Goal: Communication & Community: Answer question/provide support

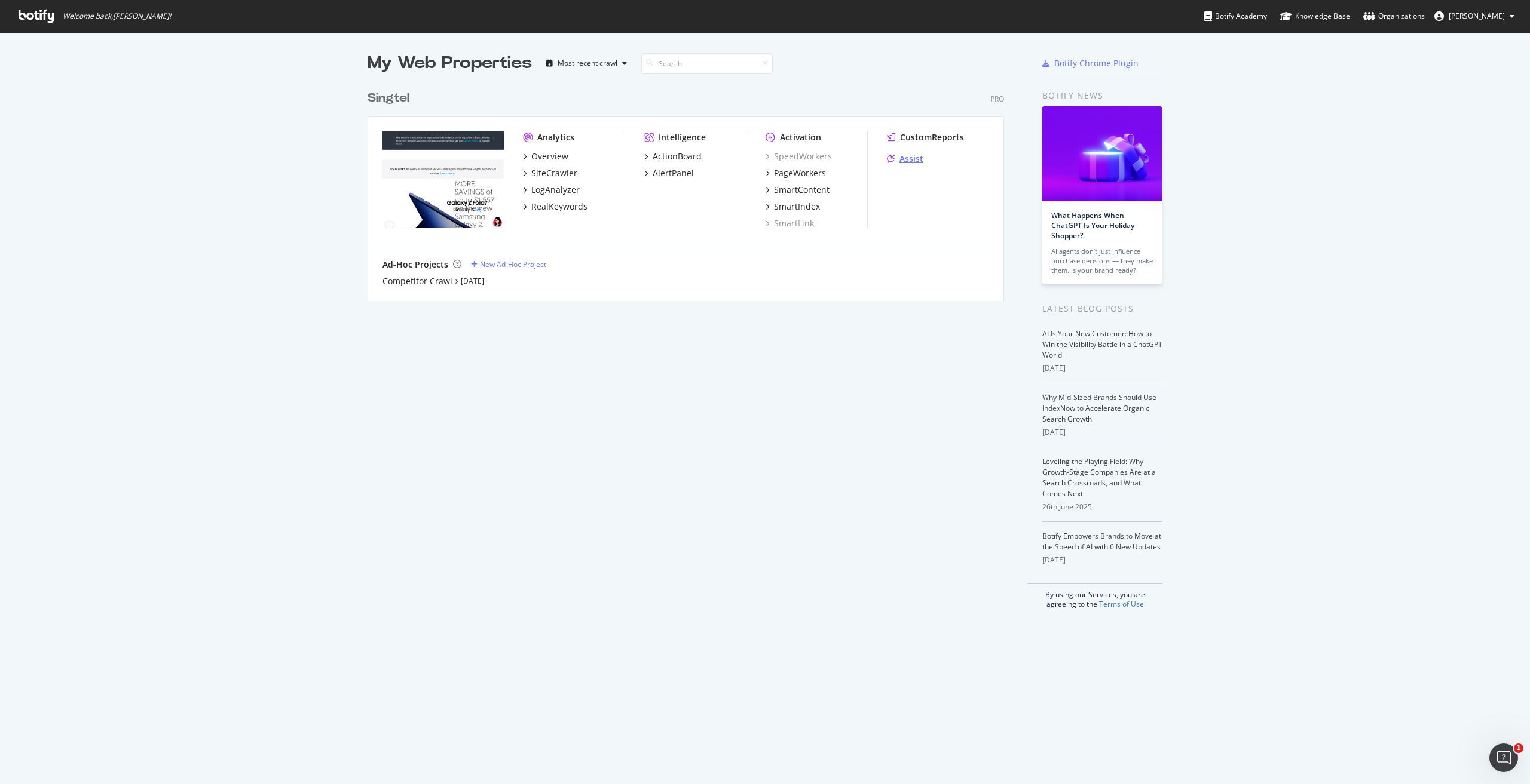
click at [899, 159] on div "Assist" at bounding box center [911, 159] width 24 height 12
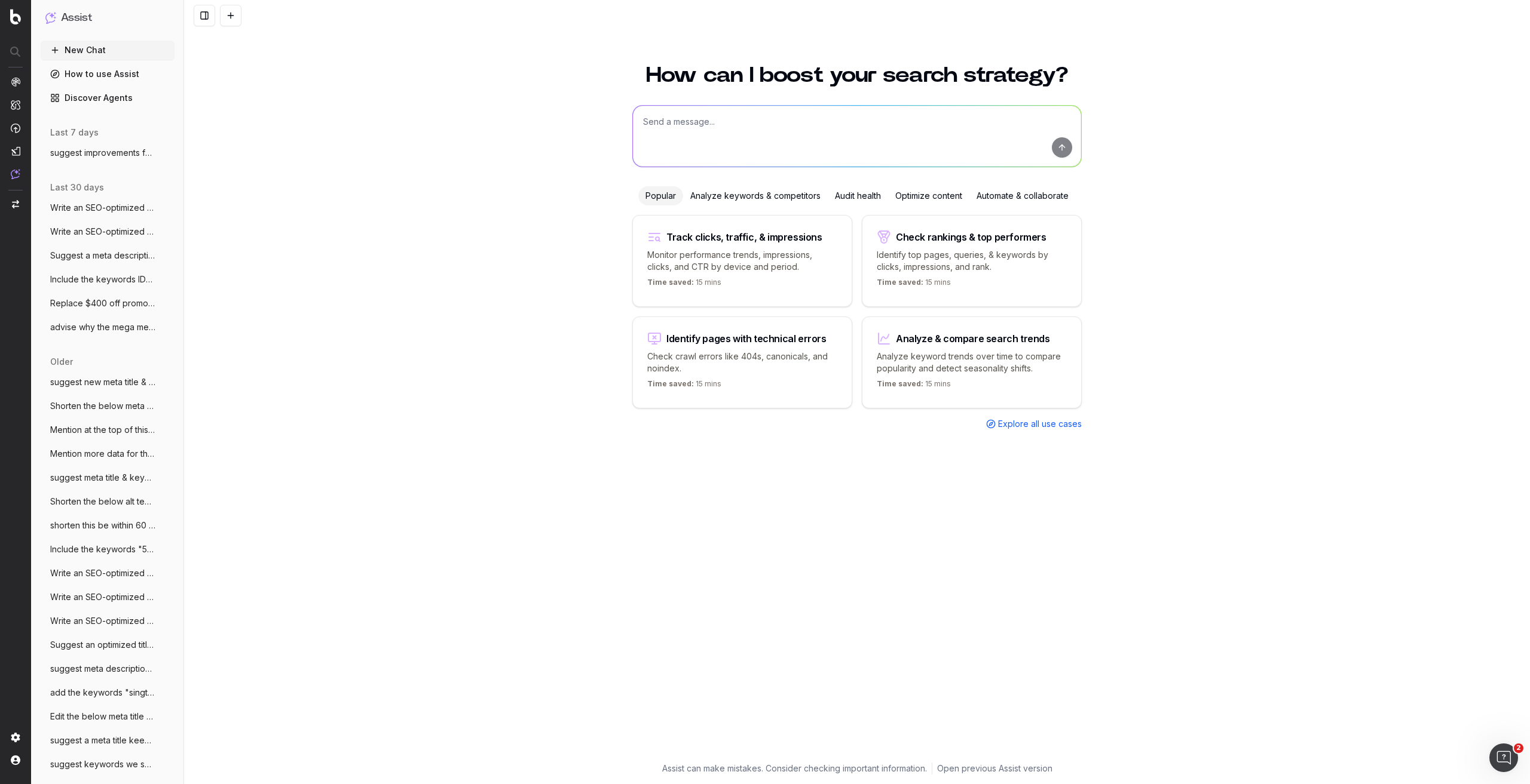
click at [900, 119] on textarea at bounding box center [857, 136] width 448 height 61
click at [756, 128] on textarea at bounding box center [857, 136] width 448 height 61
type textarea "S"
paste textarea "Stay Tuned for the Apple iPhone 17 Series"
type textarea "Add the keyword "singtel" to the below header Stay Tuned for the Apple iPhone 1…"
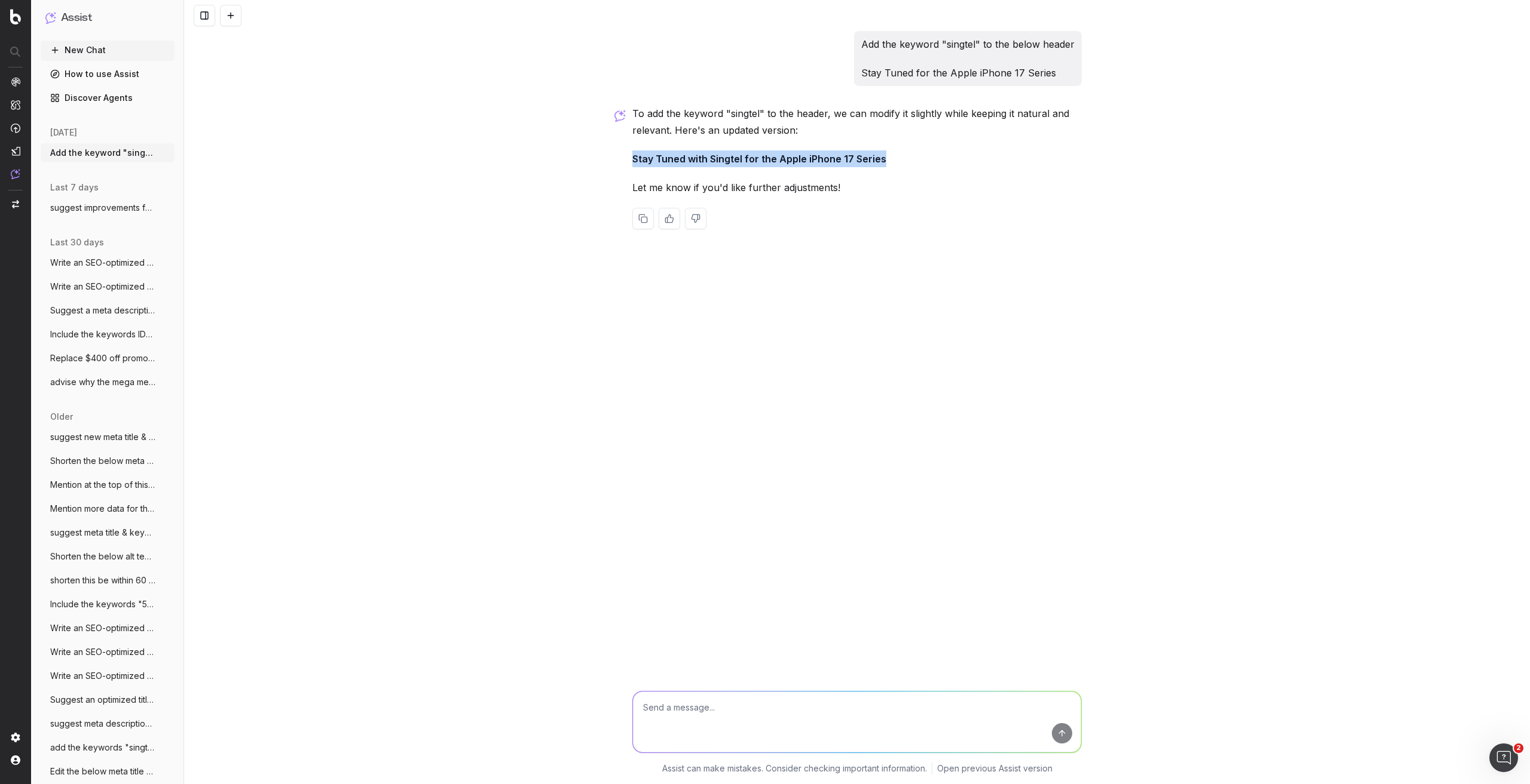
drag, startPoint x: 631, startPoint y: 157, endPoint x: 887, endPoint y: 146, distance: 256.2
click at [887, 146] on div "Add the keyword "singtel" to the below header Stay Tuned for the Apple iPhone 1…" at bounding box center [857, 139] width 459 height 217
click at [745, 722] on textarea at bounding box center [857, 722] width 448 height 61
paste textarea "In the mean time, check out other Apple products on Singtel."
click at [791, 696] on textarea "Review the below sentence In the mean time, check out other Apple products on S…" at bounding box center [857, 722] width 448 height 61
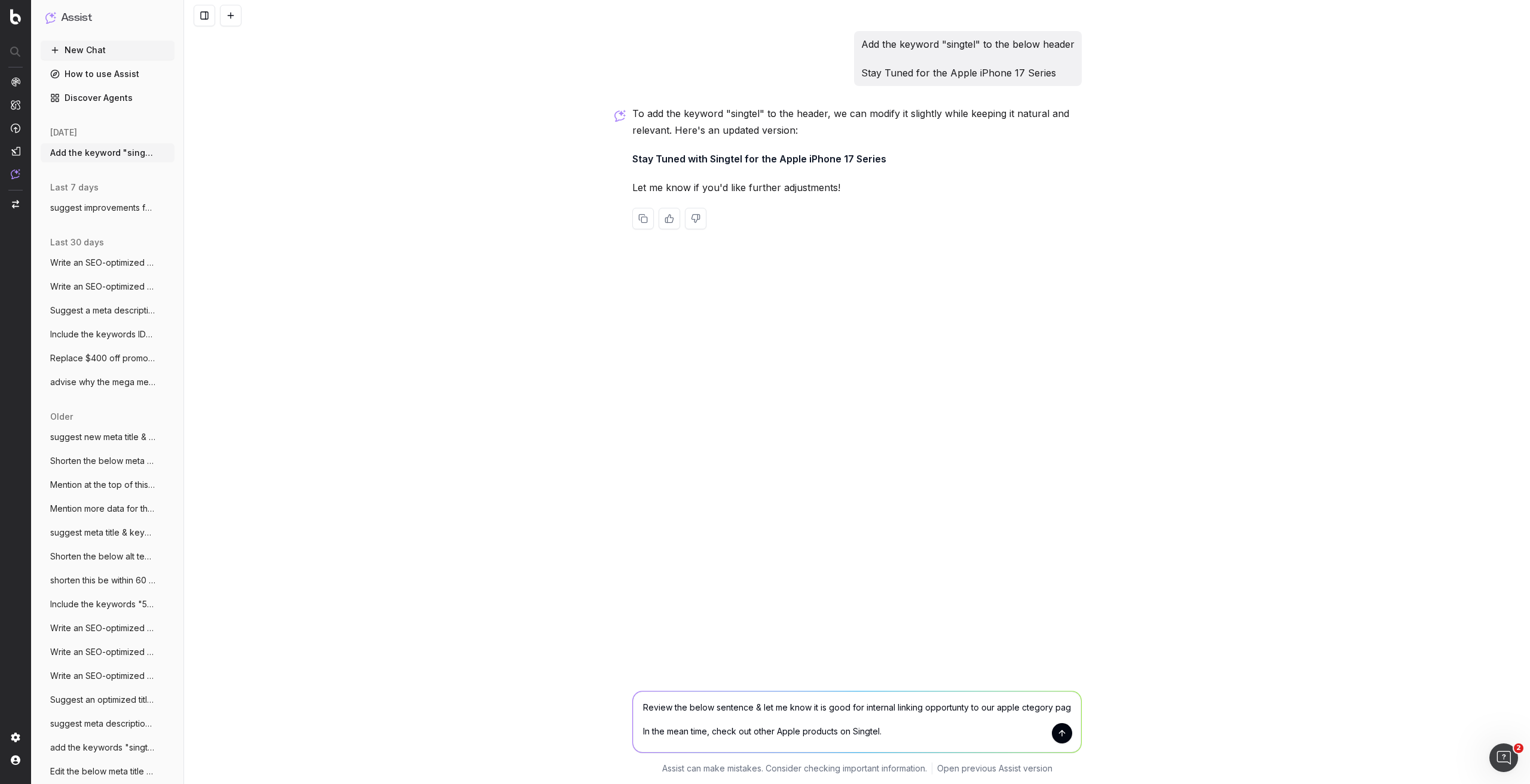
type textarea "Review the below sentence & let me know it is good for internal linking opportu…"
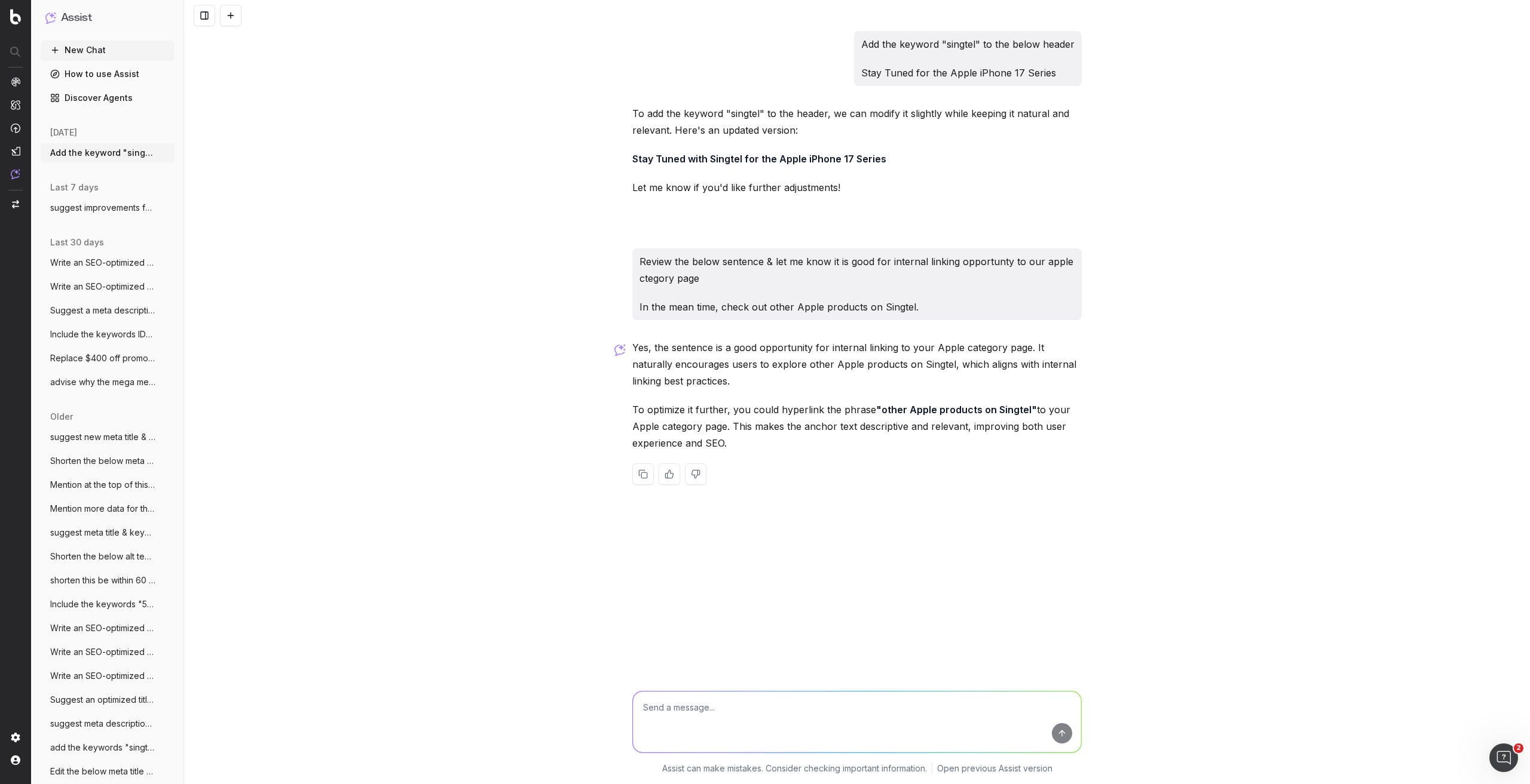
click at [755, 702] on textarea at bounding box center [857, 722] width 448 height 61
type textarea "is the sentence grammaatically correct"
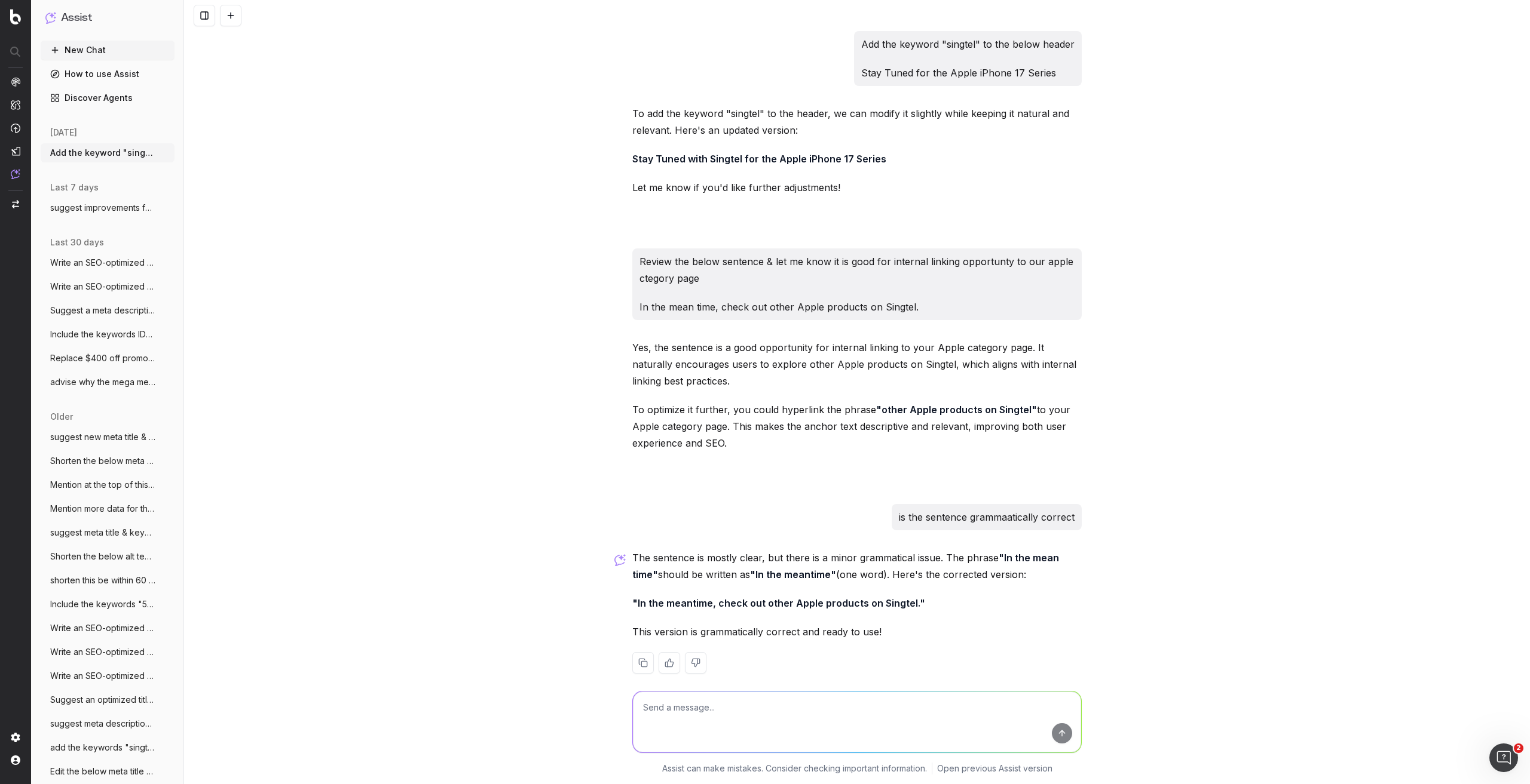
scroll to position [16, 0]
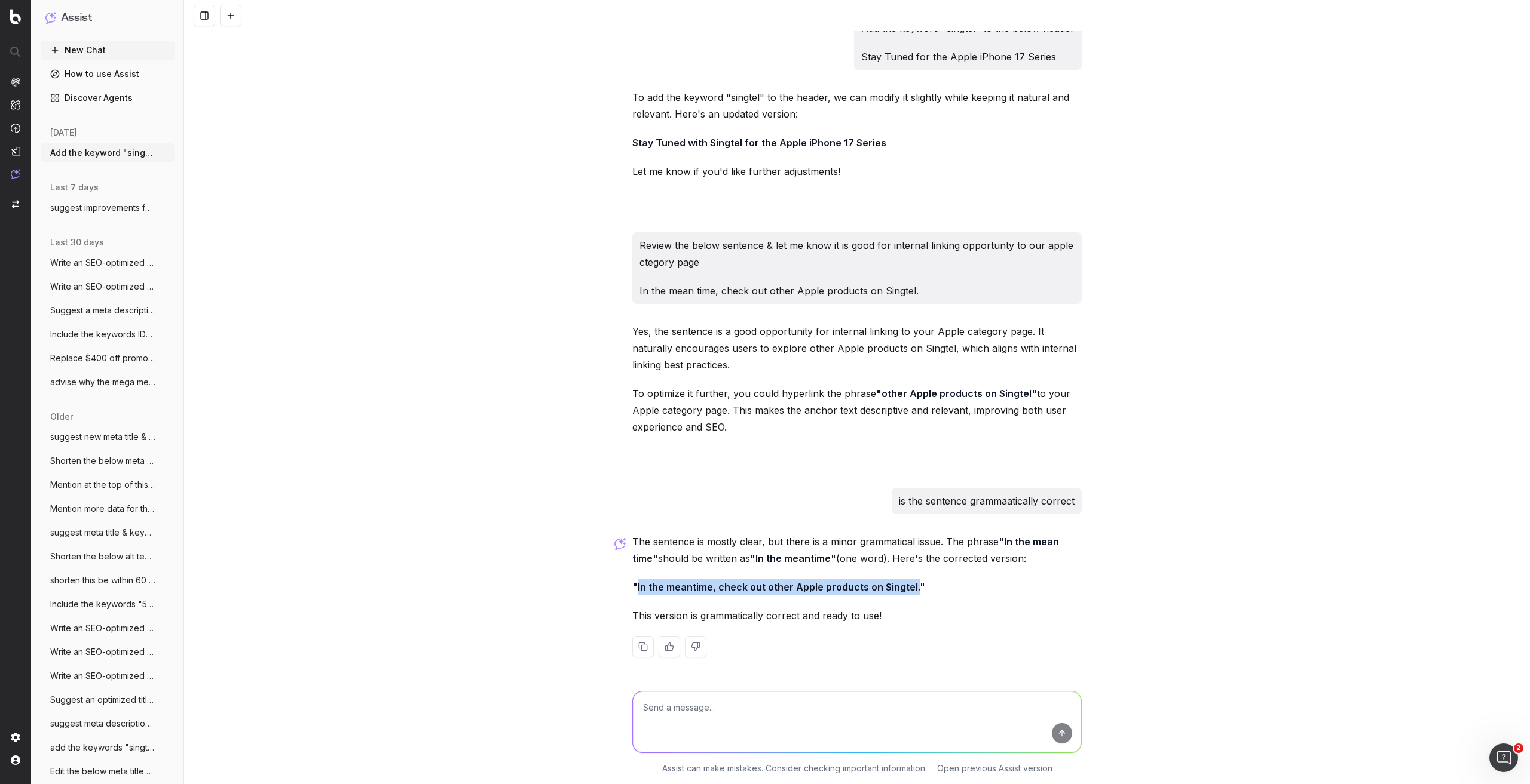
drag, startPoint x: 632, startPoint y: 591, endPoint x: 910, endPoint y: 590, distance: 278.0
click at [910, 590] on strong ""In the meantime, check out other Apple products on Singtel."" at bounding box center [778, 587] width 293 height 12
copy strong "In the meantime, check out other Apple products on Singtel."
click at [745, 705] on textarea at bounding box center [857, 722] width 448 height 61
type textarea "l"
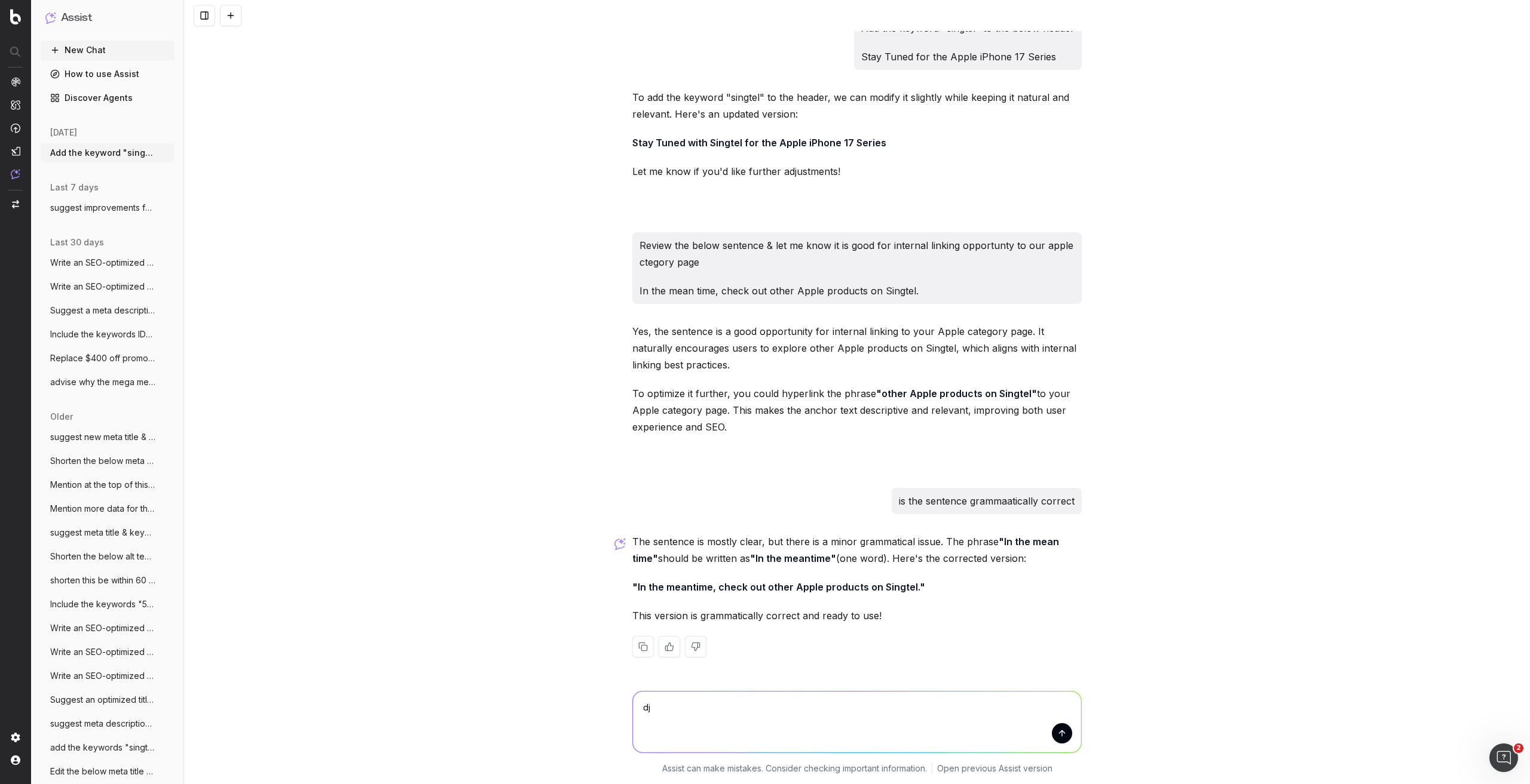
type textarea "d"
drag, startPoint x: 860, startPoint y: 705, endPoint x: 853, endPoint y: 708, distance: 7.6
click at [853, 708] on textarea "adjust it so that we have 2 link outs. One to our apple catelogue page with pho…" at bounding box center [857, 722] width 448 height 61
drag, startPoint x: 827, startPoint y: 708, endPoint x: 981, endPoint y: 700, distance: 154.2
click at [981, 700] on textarea "adjust it so that we have 2 link outs. One to our apple catalogue page with pho…" at bounding box center [857, 722] width 448 height 61
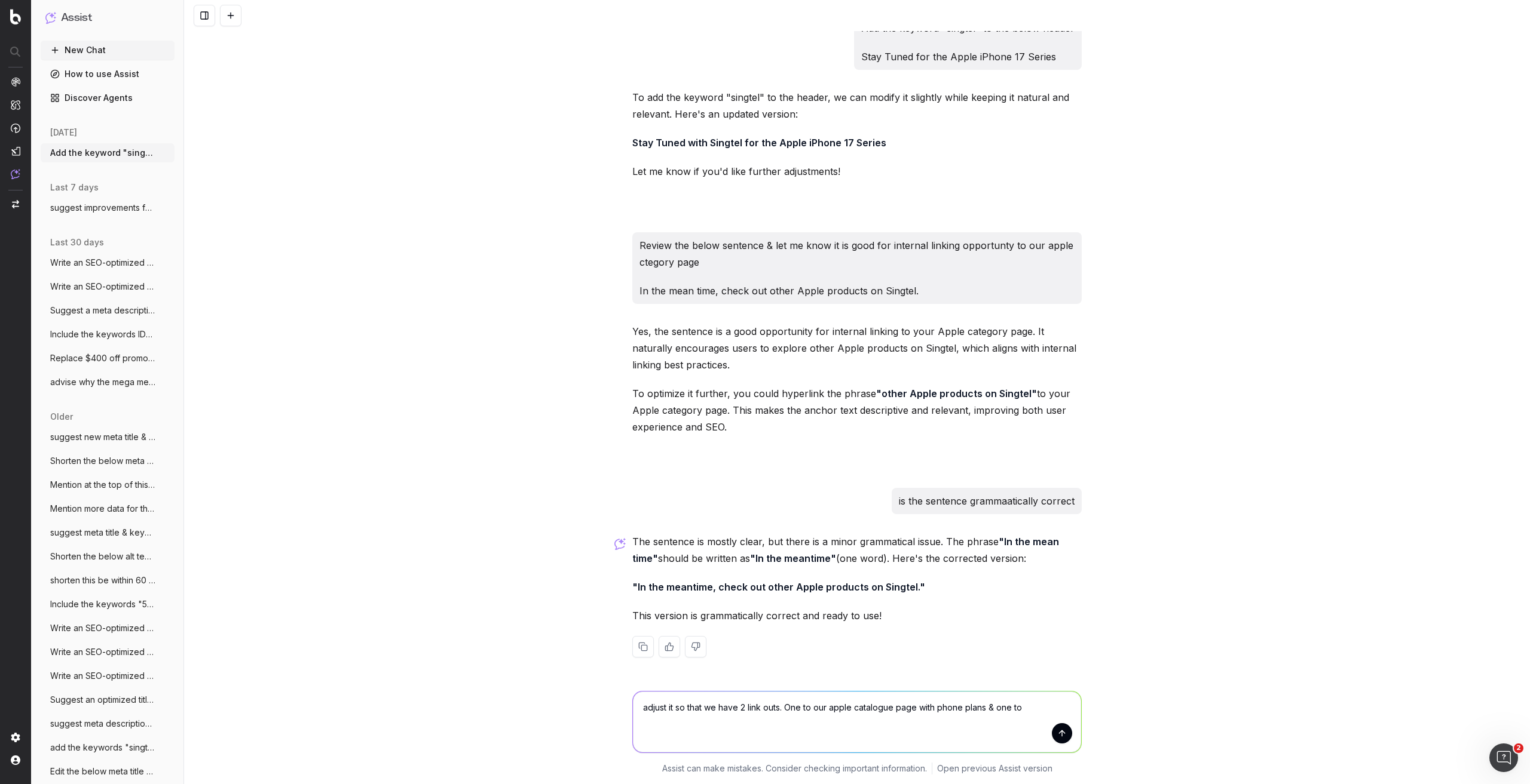
click at [1031, 702] on textarea "adjust it so that we have 2 link outs. One to our apple catalogue page with pho…" at bounding box center [857, 722] width 448 height 61
paste textarea "apple catalogue page with phone plans"
click at [718, 719] on textarea "adjust it so that we have 2 link outs. One to our apple catalogue page with pho…" at bounding box center [857, 722] width 448 height 61
type textarea "adjust it so that we have 2 link outs. One to our apple catalogue page with pho…"
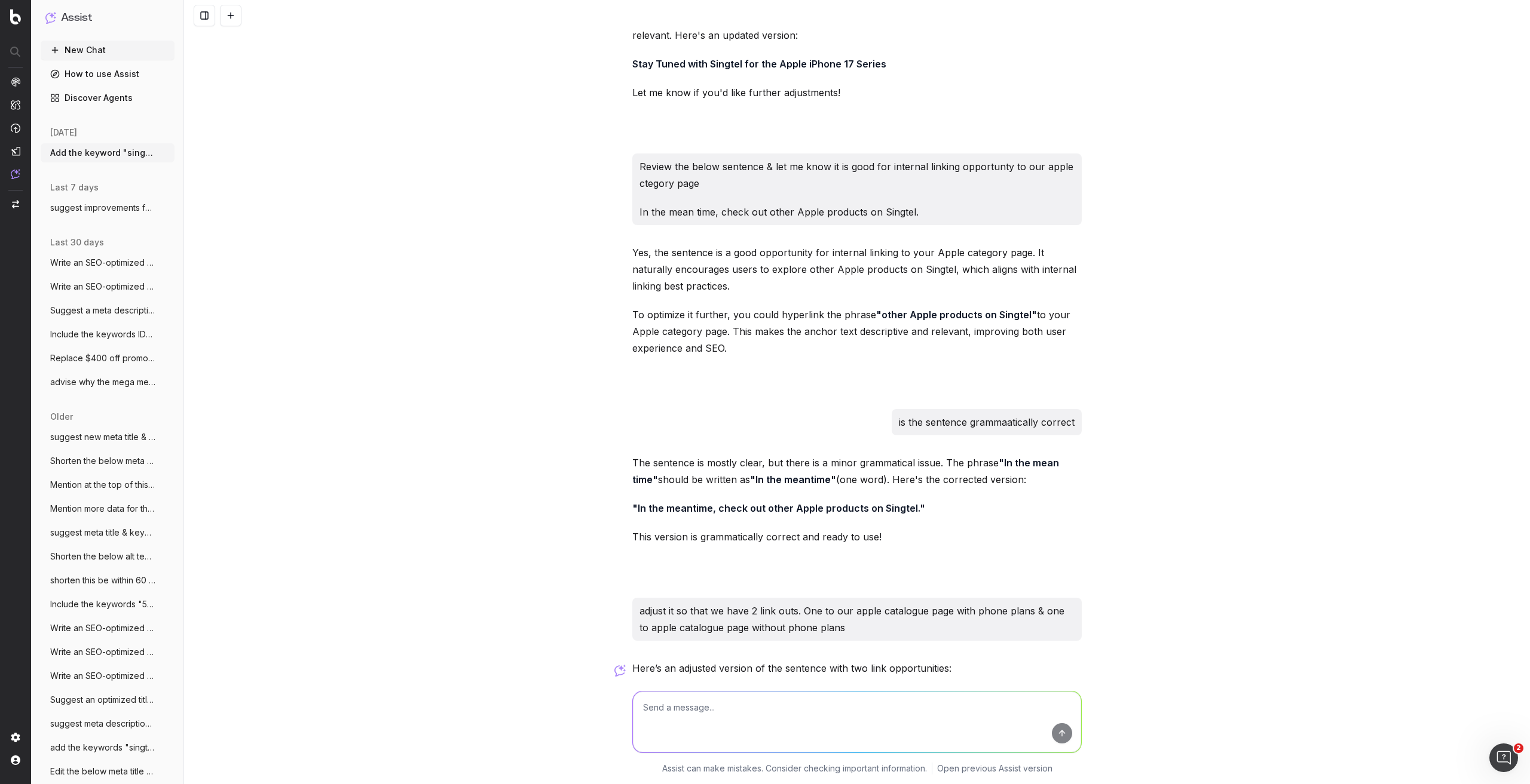
scroll to position [256, 0]
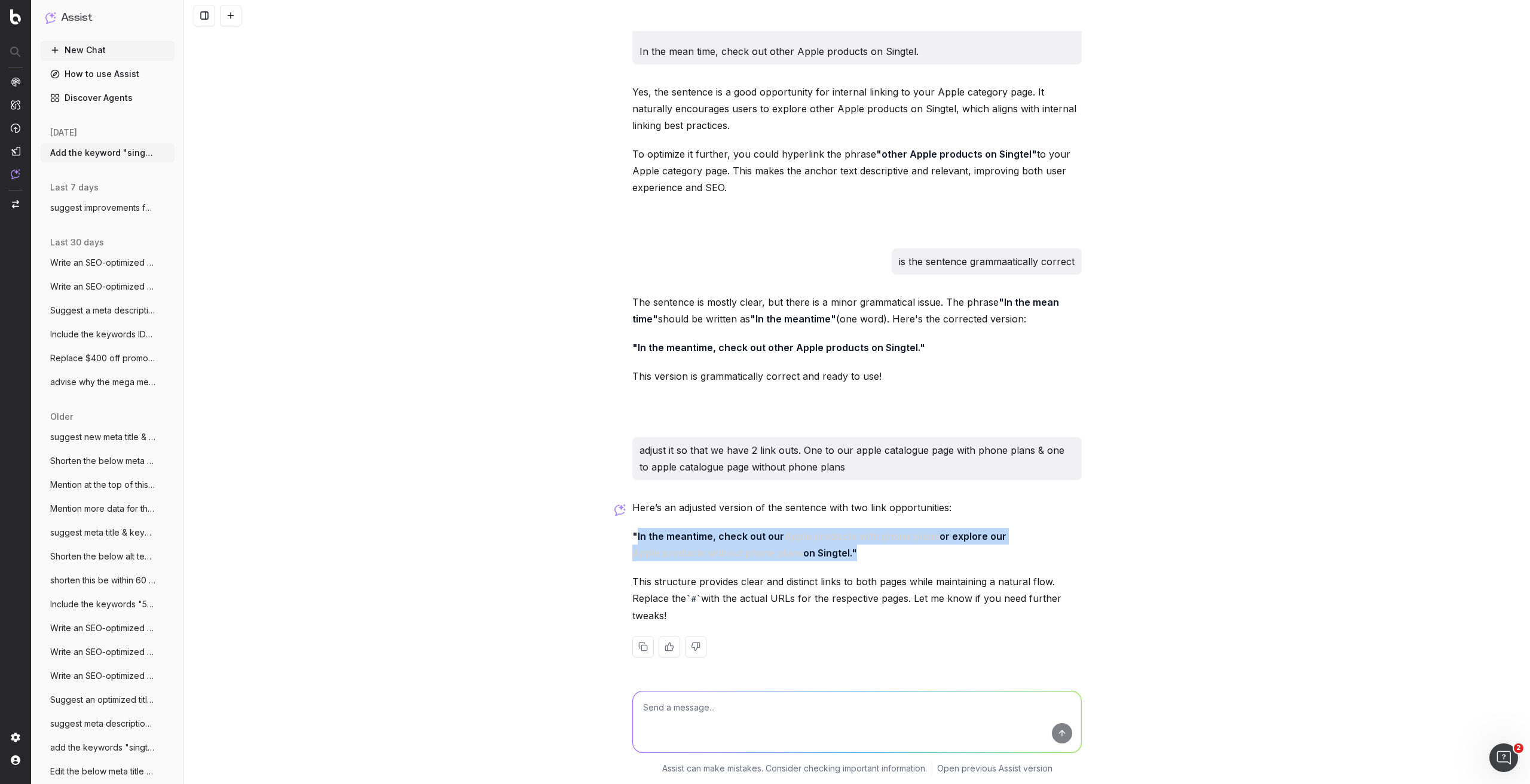
drag, startPoint x: 633, startPoint y: 534, endPoint x: 847, endPoint y: 558, distance: 215.3
click at [847, 558] on strong ""In the meantime, check out our Apple products with phone plans or explore our …" at bounding box center [819, 544] width 374 height 29
copy strong "In the meantime, check out our Apple products with phone plans or explore our A…"
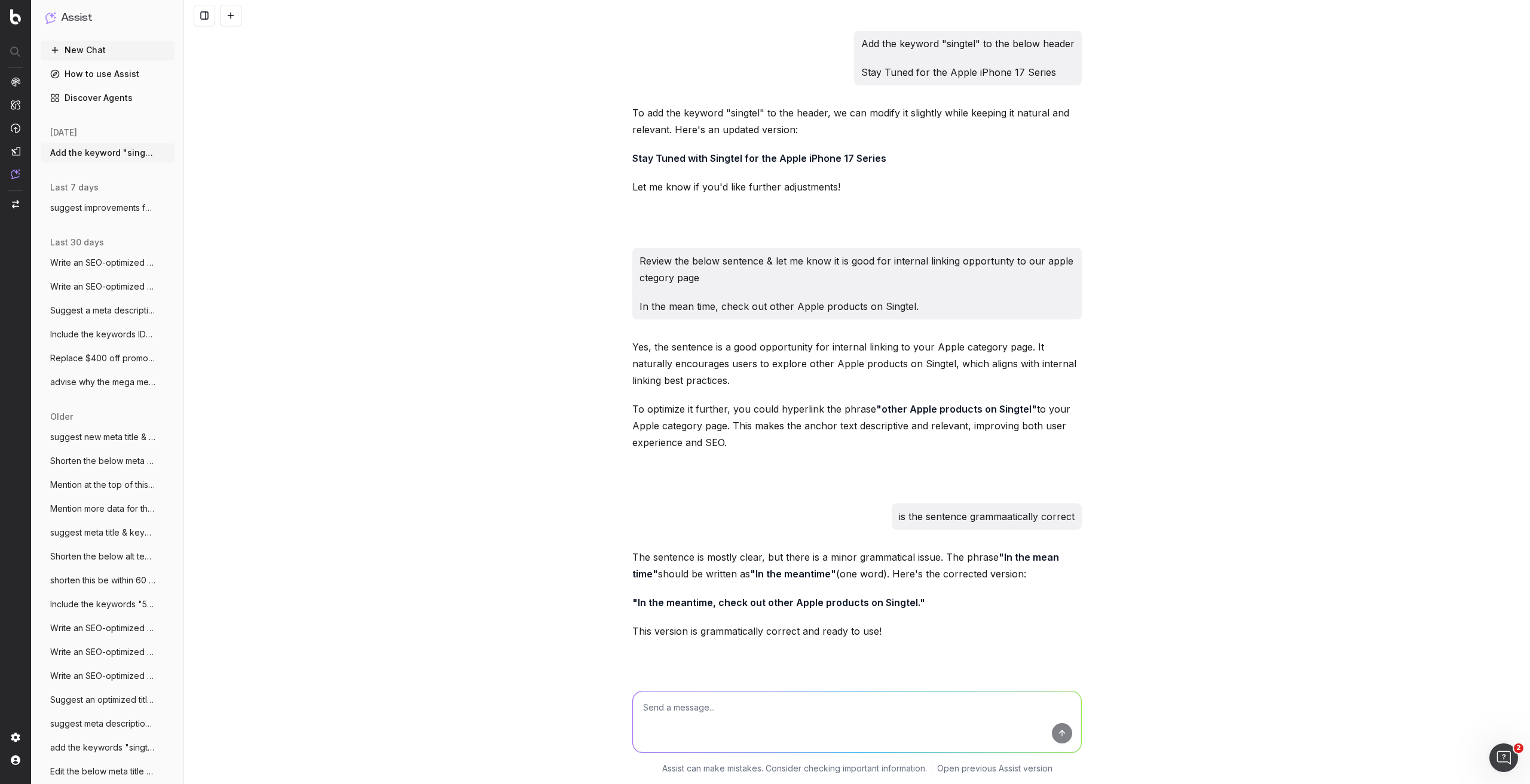
scroll to position [0, 0]
